Goal: Find specific page/section: Find specific page/section

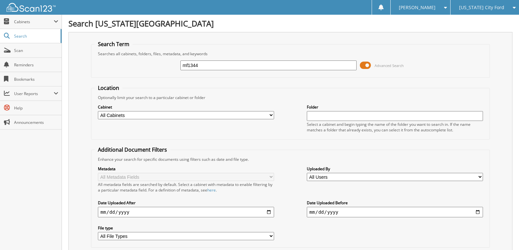
type input "mf1344"
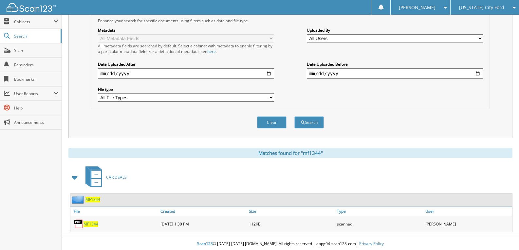
scroll to position [141, 0]
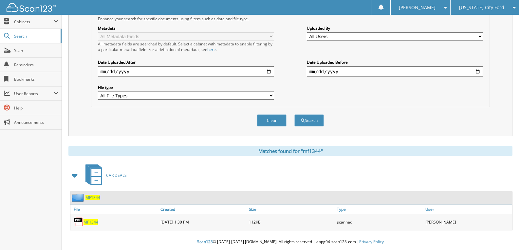
click at [88, 197] on span "MF1344" at bounding box center [92, 198] width 15 height 6
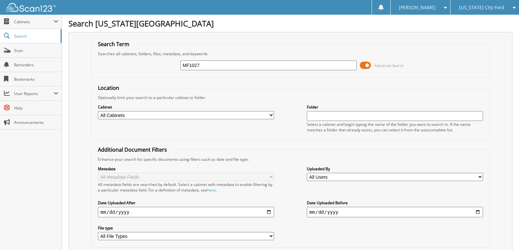
type input "MF1027"
click at [201, 66] on input "MF1027" at bounding box center [268, 66] width 176 height 10
click at [17, 48] on span "Scan" at bounding box center [36, 51] width 44 height 6
